Goal: Information Seeking & Learning: Learn about a topic

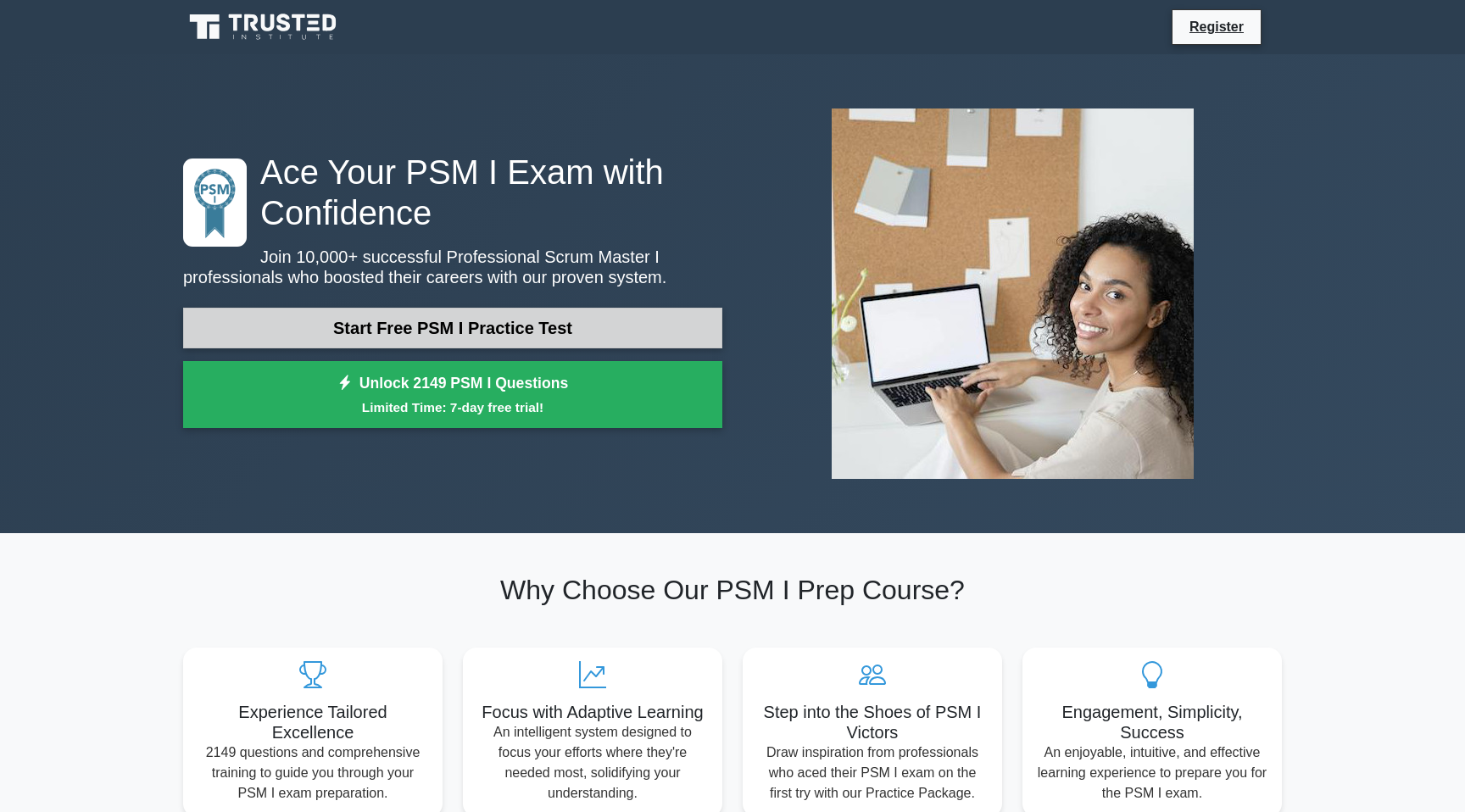
click at [535, 323] on link "Start Free PSM I Practice Test" at bounding box center [452, 328] width 539 height 41
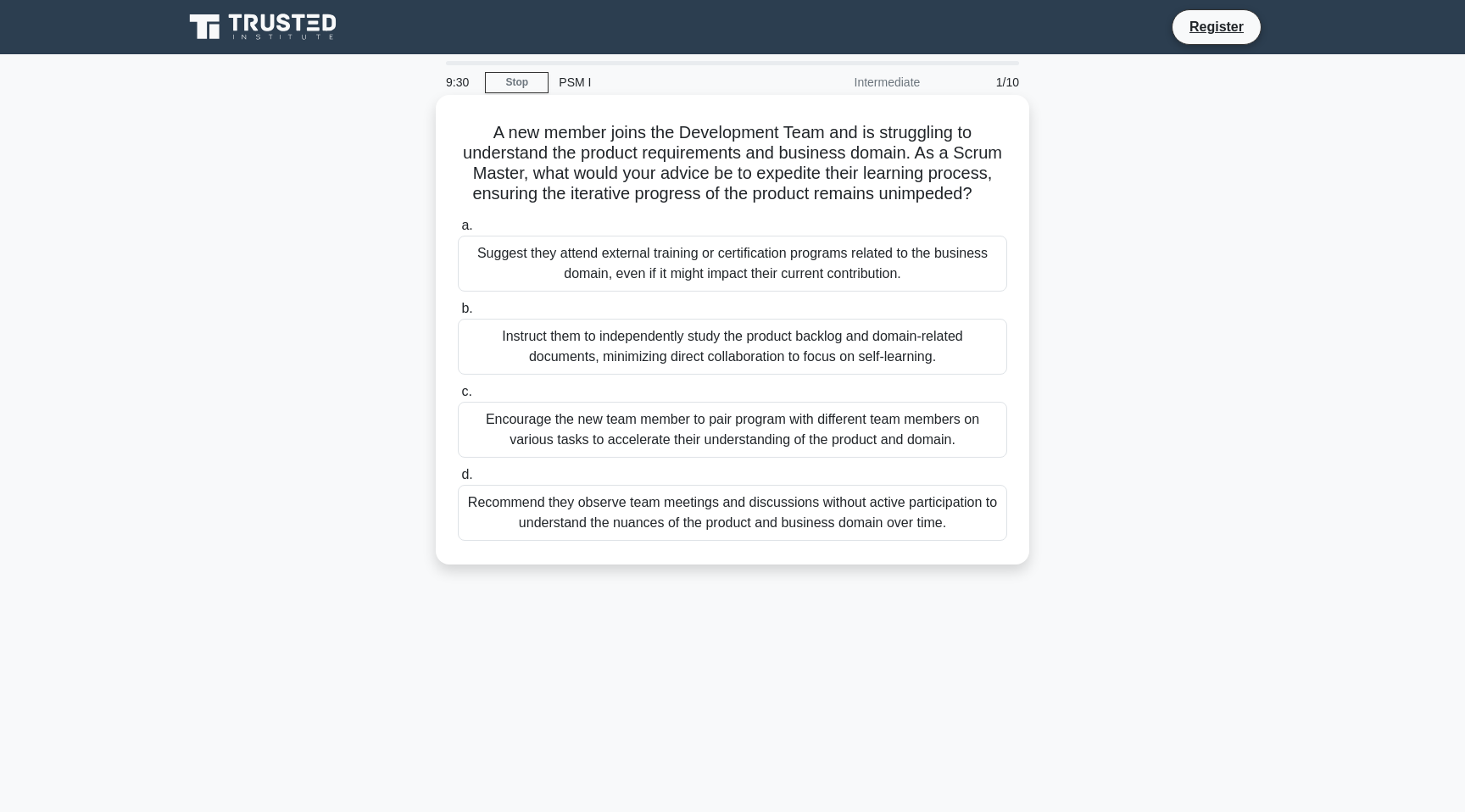
click at [630, 345] on div "Instruct them to independently study the product backlog and domain-related doc…" at bounding box center [732, 347] width 549 height 56
click at [458, 315] on input "b. Instruct them to independently study the product backlog and domain-related …" at bounding box center [458, 308] width 0 height 11
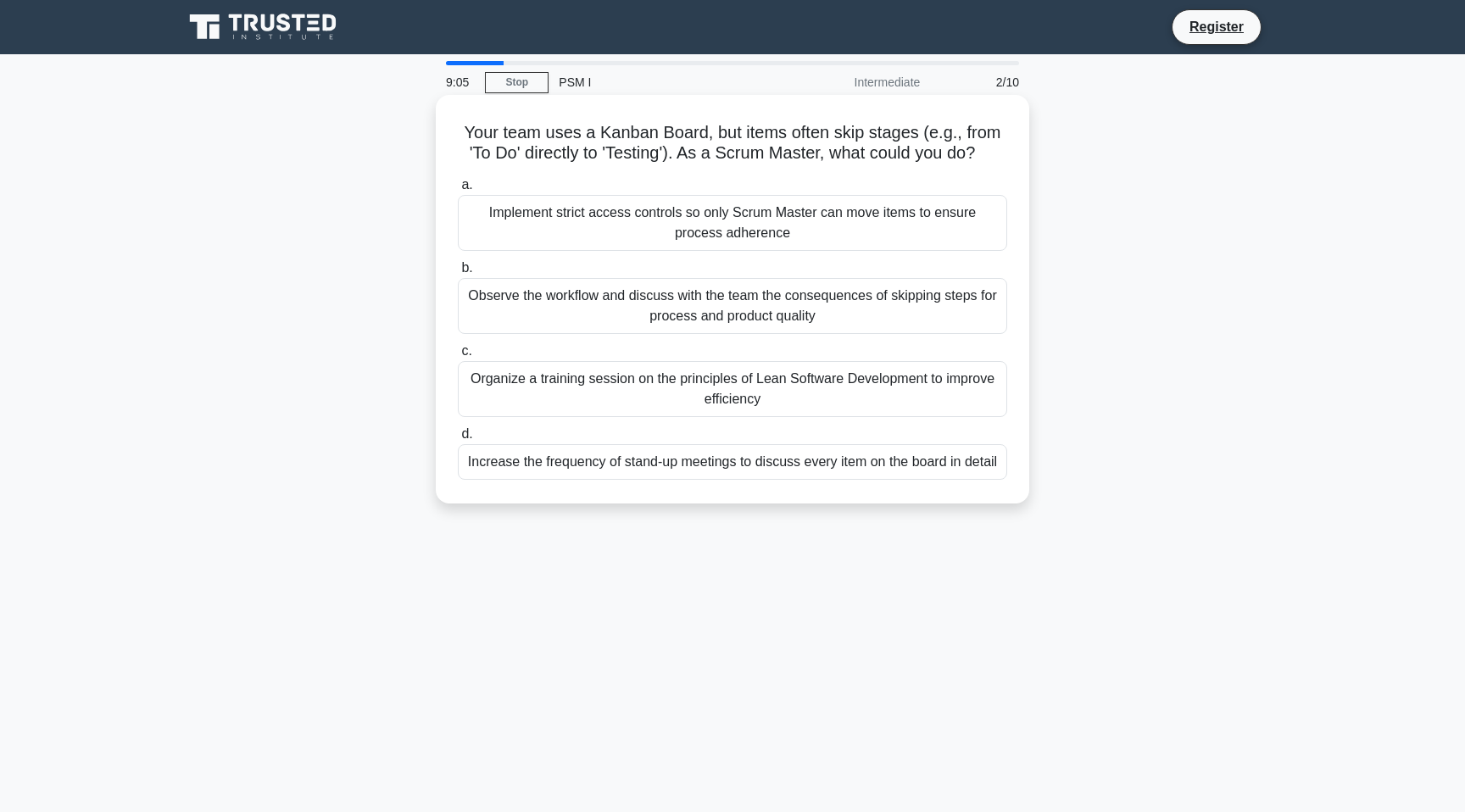
click at [766, 470] on div "Increase the frequency of stand-up meetings to discuss every item on the board …" at bounding box center [732, 461] width 549 height 36
click at [458, 440] on input "d. Increase the frequency of stand-up meetings to discuss every item on the boa…" at bounding box center [458, 434] width 0 height 11
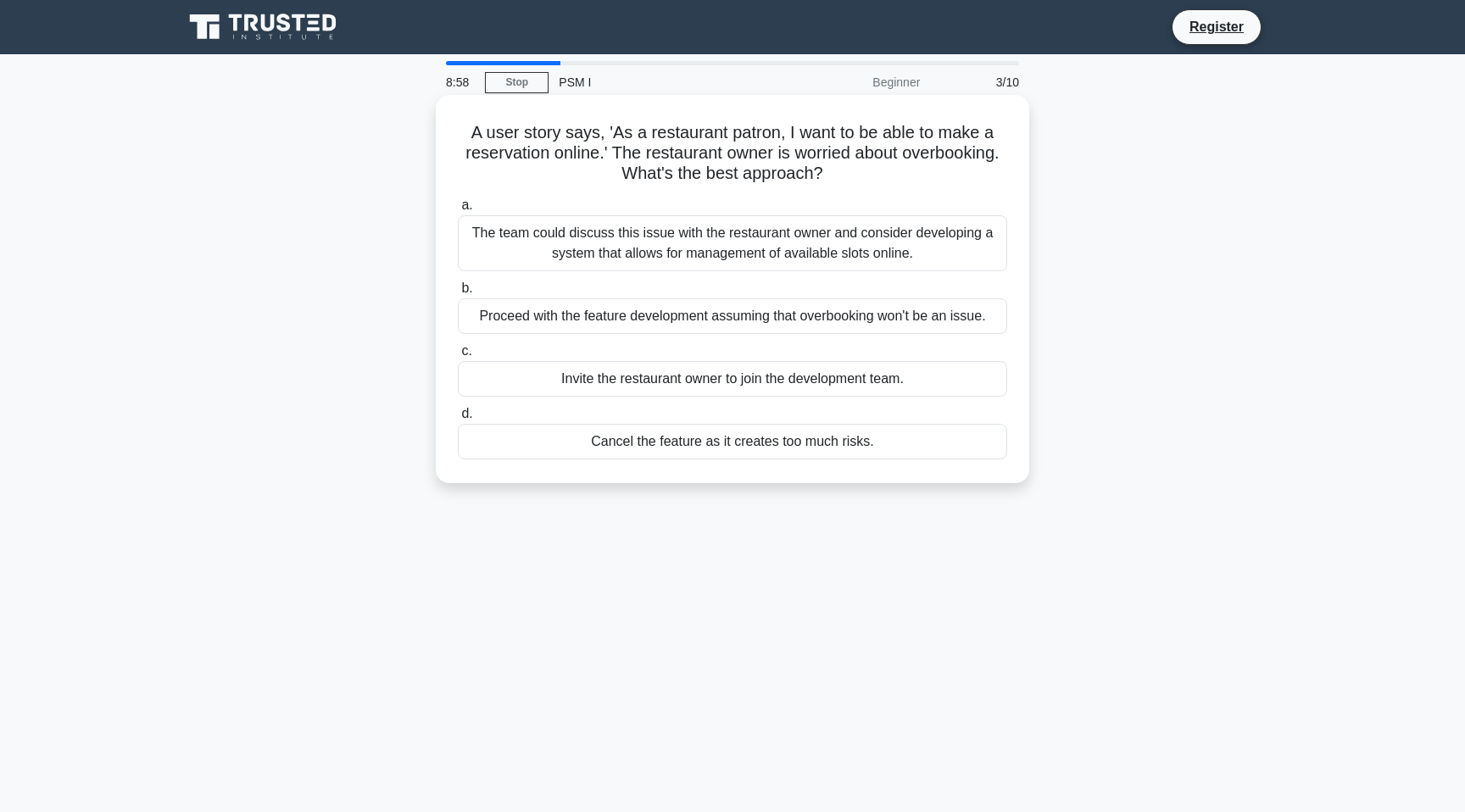
click at [690, 289] on label "b. Proceed with the feature development assuming that overbooking won't be an i…" at bounding box center [732, 306] width 549 height 56
click at [458, 289] on input "b. Proceed with the feature development assuming that overbooking won't be an i…" at bounding box center [458, 288] width 0 height 11
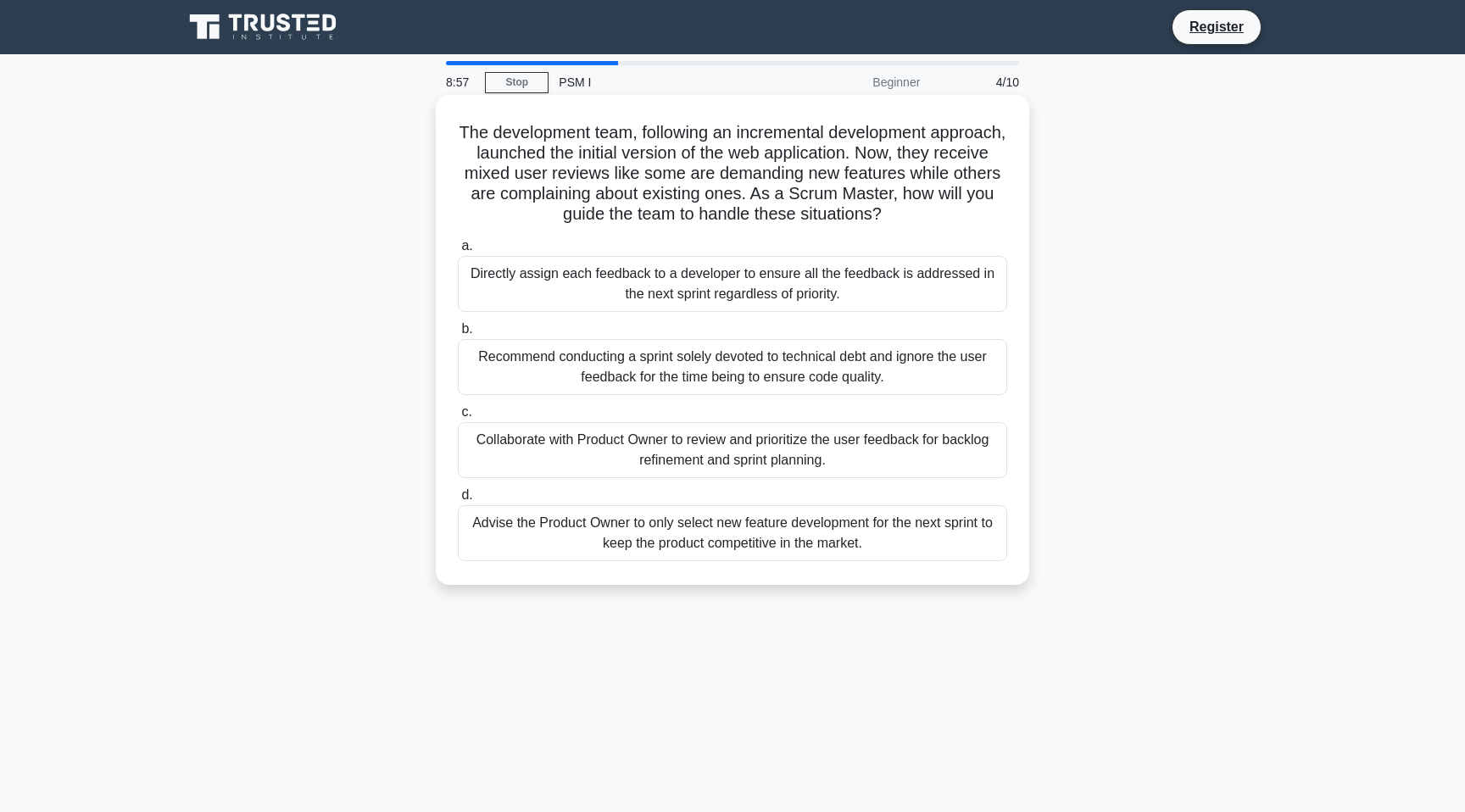
click at [701, 355] on div "Recommend conducting a sprint solely devoted to technical debt and ignore the u…" at bounding box center [732, 367] width 549 height 56
click at [458, 335] on input "b. Recommend conducting a sprint solely devoted to technical debt and ignore th…" at bounding box center [458, 328] width 0 height 11
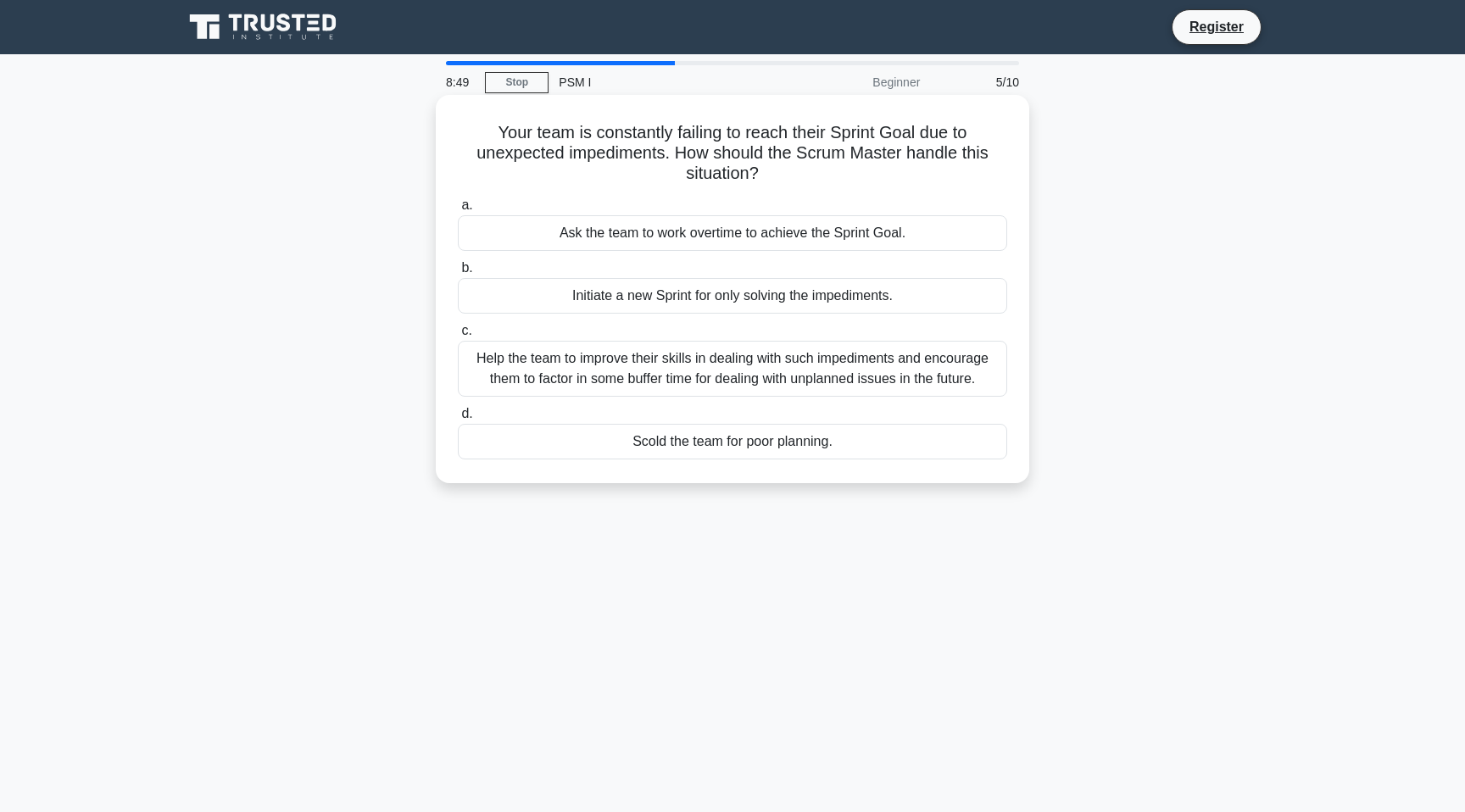
drag, startPoint x: 494, startPoint y: 126, endPoint x: 782, endPoint y: 170, distance: 291.3
click at [783, 170] on h5 "Your team is constantly failing to reach their Sprint Goal due to unexpected im…" at bounding box center [732, 153] width 553 height 63
copy h5 "Your team is constantly failing to reach their Sprint Goal due to unexpected im…"
drag, startPoint x: 557, startPoint y: 239, endPoint x: 904, endPoint y: 227, distance: 347.2
click at [904, 227] on div "Ask the team to work overtime to achieve the Sprint Goal." at bounding box center [732, 233] width 549 height 36
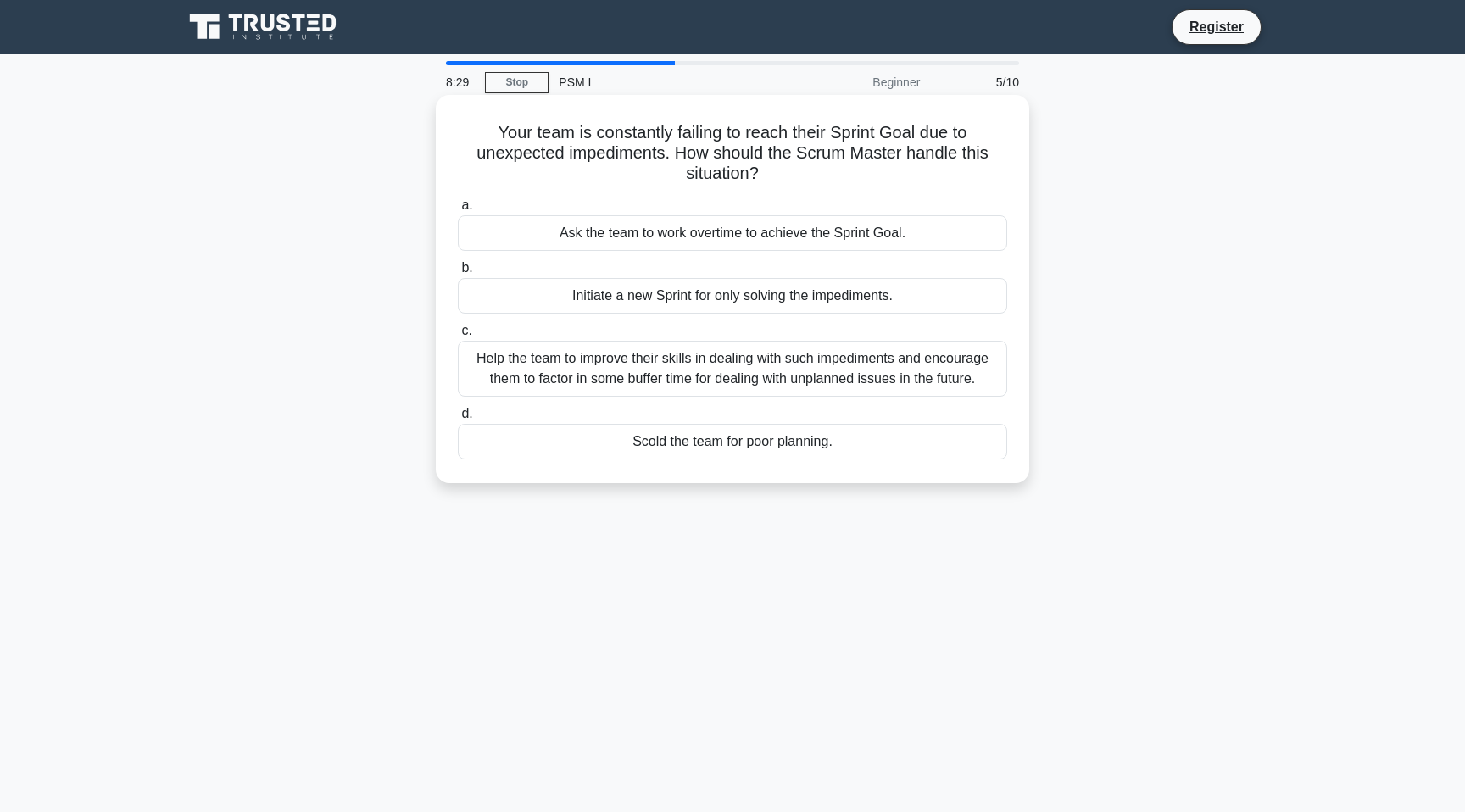
copy div "Ask the team to work overtime to achieve the Sprint Goal."
drag, startPoint x: 556, startPoint y: 301, endPoint x: 902, endPoint y: 301, distance: 346.0
click at [902, 301] on div "Initiate a new Sprint for only solving the impediments." at bounding box center [732, 295] width 549 height 36
copy div "Initiate a new Sprint for only solving the impediments."
drag, startPoint x: 477, startPoint y: 359, endPoint x: 973, endPoint y: 376, distance: 496.3
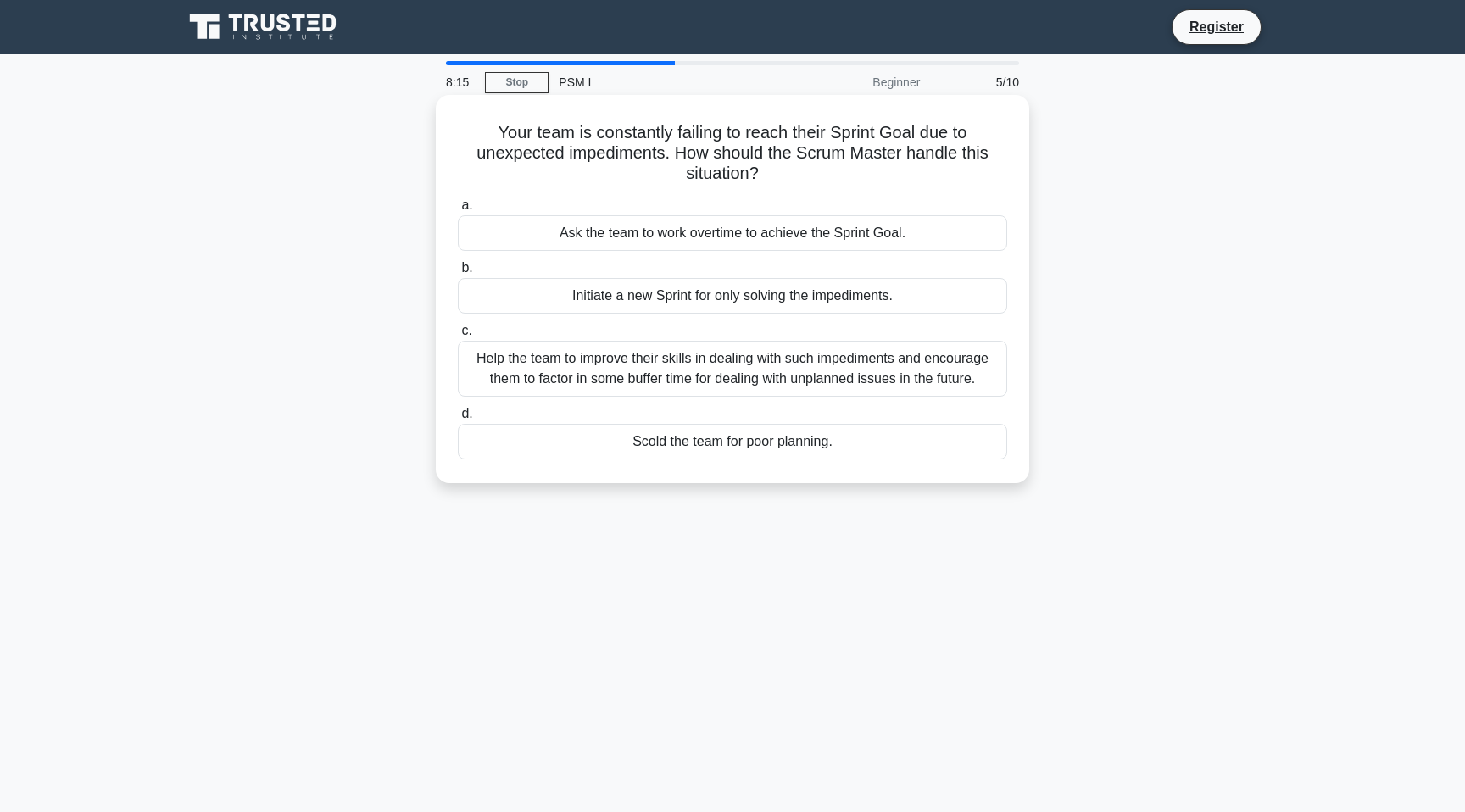
click at [973, 376] on div "Help the team to improve their skills in dealing with such impediments and enco…" at bounding box center [732, 369] width 549 height 56
copy div "Help the team to improve their skills in dealing with such impediments and enco…"
click at [762, 376] on div "Help the team to improve their skills in dealing with such impediments and enco…" at bounding box center [732, 369] width 549 height 56
click at [458, 336] on input "c. Help the team to improve their skills in dealing with such impediments and e…" at bounding box center [458, 330] width 0 height 11
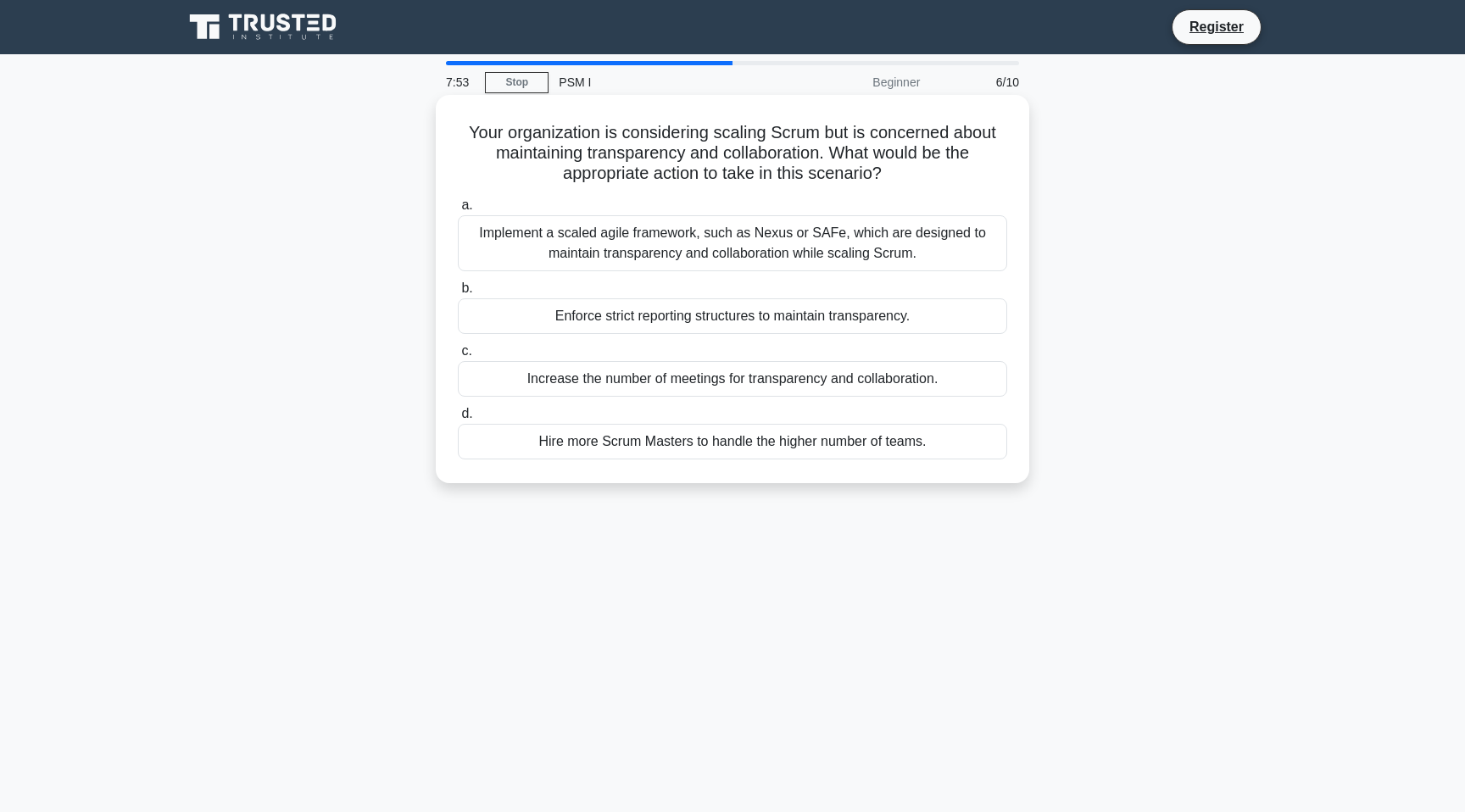
click at [803, 253] on div "Implement a scaled agile framework, such as Nexus or SAFe, which are designed t…" at bounding box center [732, 244] width 549 height 56
click at [458, 211] on input "a. Implement a scaled agile framework, such as Nexus or SAFe, which are designe…" at bounding box center [458, 205] width 0 height 11
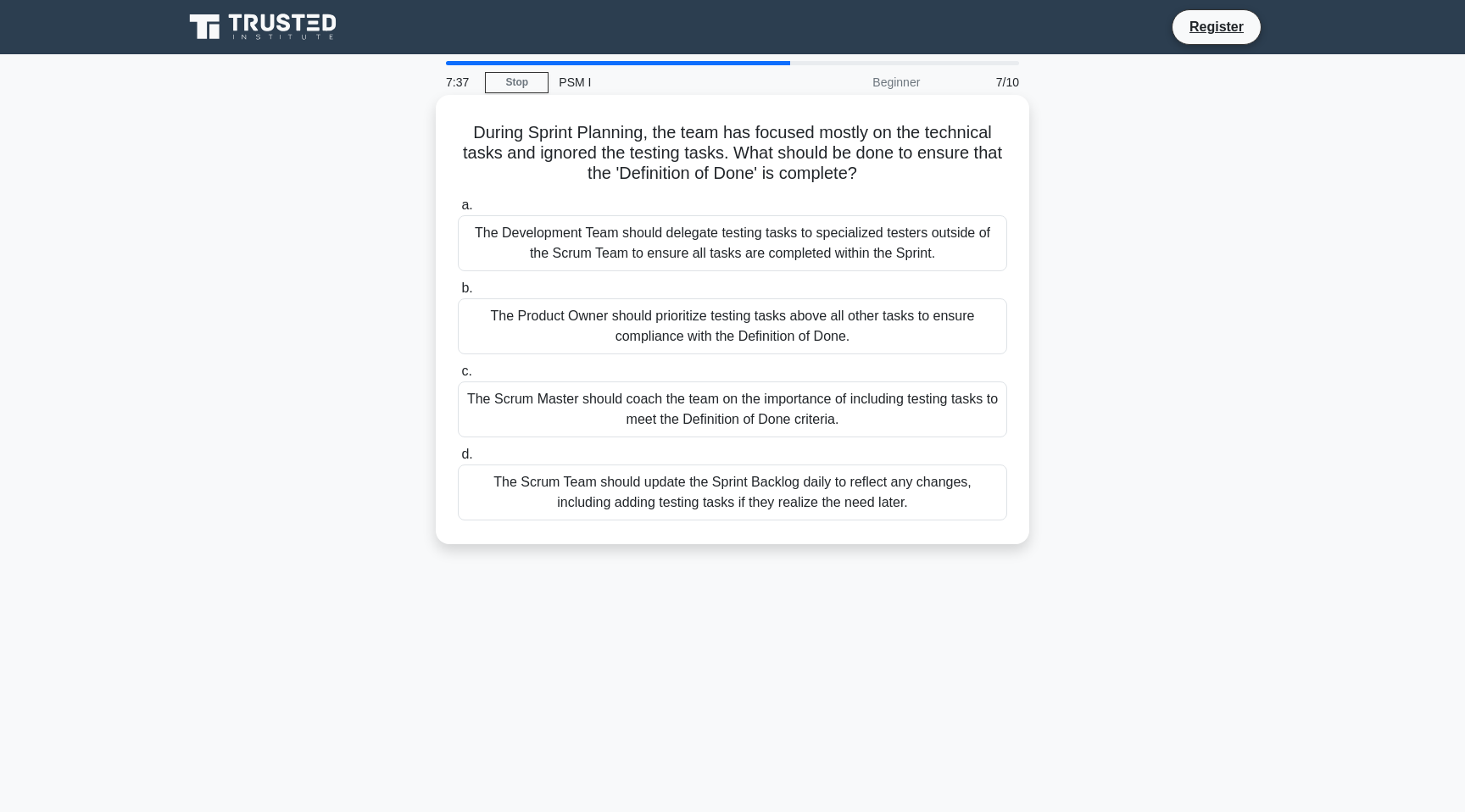
click at [855, 416] on div "The Scrum Master should coach the team on the importance of including testing t…" at bounding box center [732, 410] width 549 height 56
click at [458, 377] on input "c. The Scrum Master should coach the team on the importance of including testin…" at bounding box center [458, 371] width 0 height 11
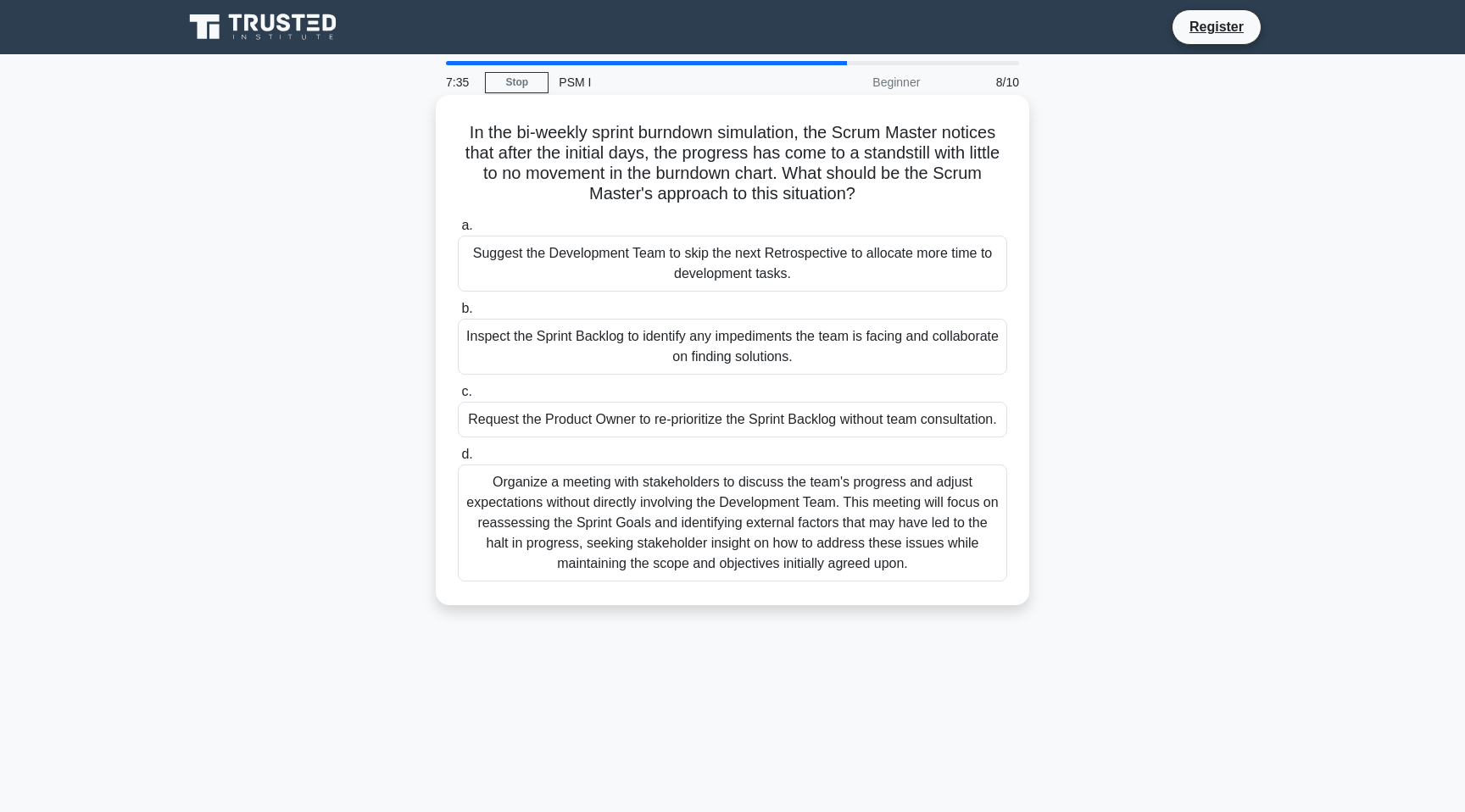
click at [855, 422] on div "Request the Product Owner to re-prioritize the Sprint Backlog without team cons…" at bounding box center [732, 420] width 549 height 36
click at [458, 397] on input "c. Request the Product Owner to re-prioritize the Sprint Backlog without team c…" at bounding box center [458, 391] width 0 height 11
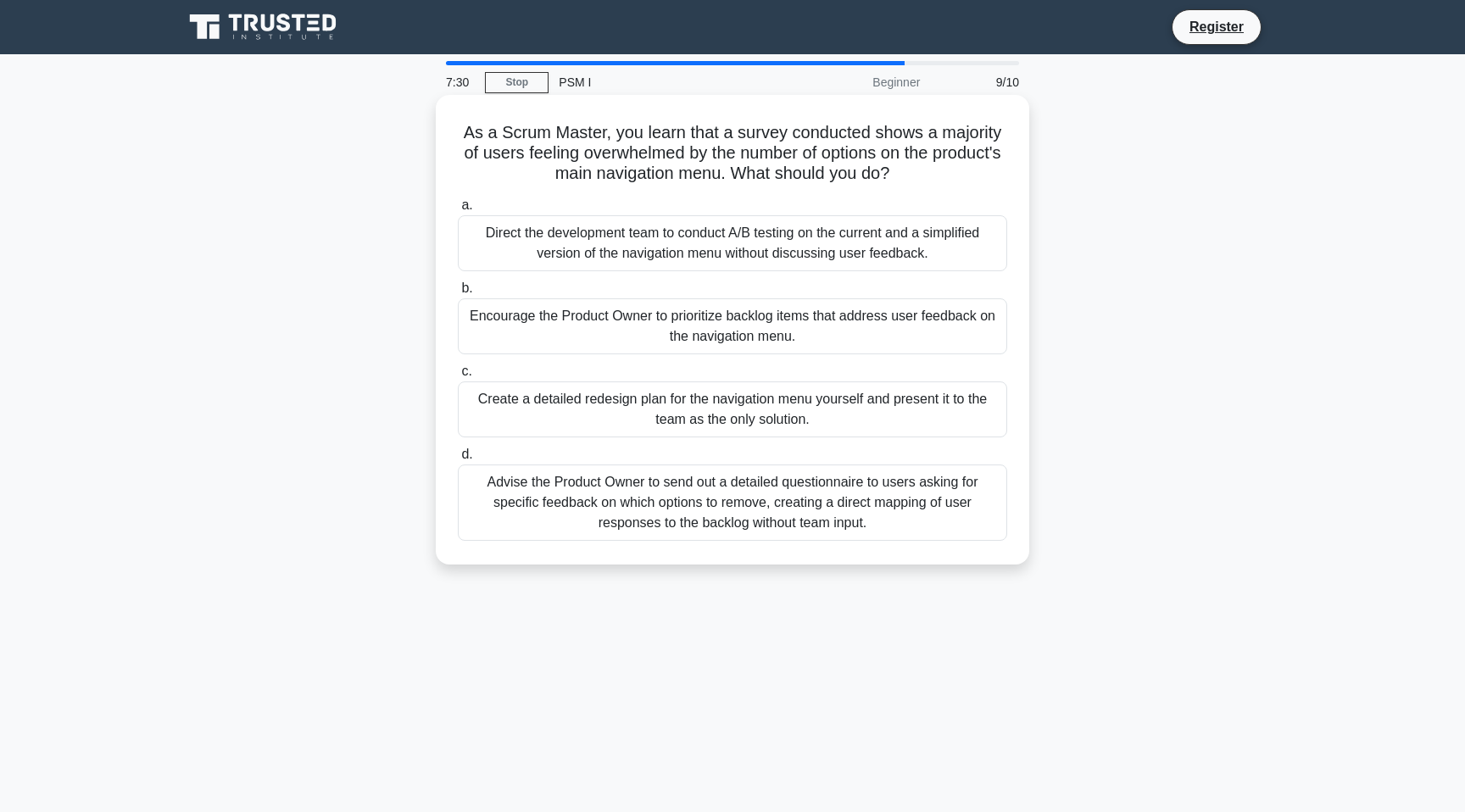
click at [829, 337] on div "Encourage the Product Owner to prioritize backlog items that address user feedb…" at bounding box center [732, 326] width 549 height 56
click at [458, 294] on input "b. Encourage the Product Owner to prioritize backlog items that address user fe…" at bounding box center [458, 288] width 0 height 11
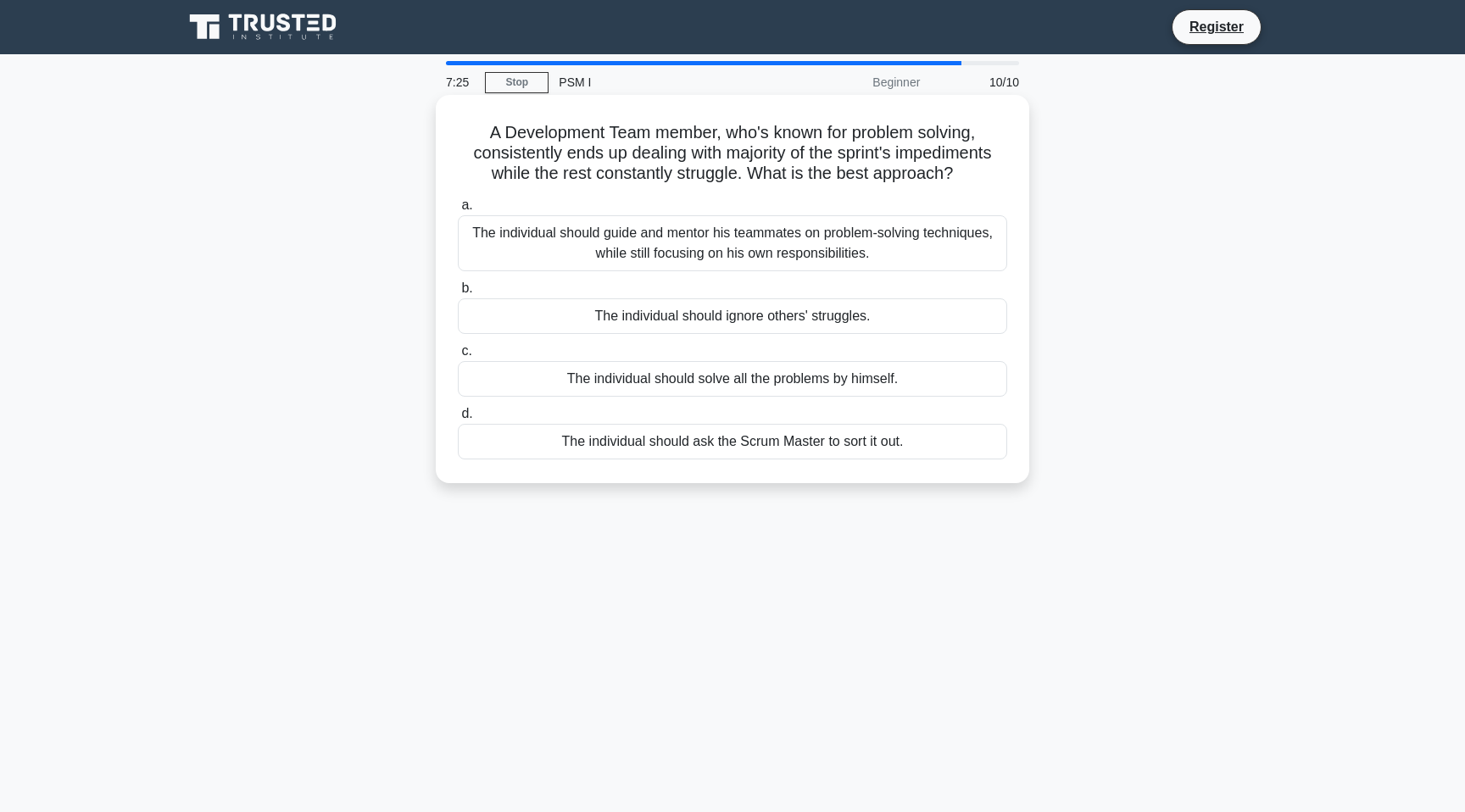
click at [828, 256] on div "The individual should guide and mentor his teammates on problem-solving techniq…" at bounding box center [732, 244] width 549 height 56
click at [458, 211] on input "a. The individual should guide and mentor his teammates on problem-solving tech…" at bounding box center [458, 205] width 0 height 11
